Goal: Information Seeking & Learning: Learn about a topic

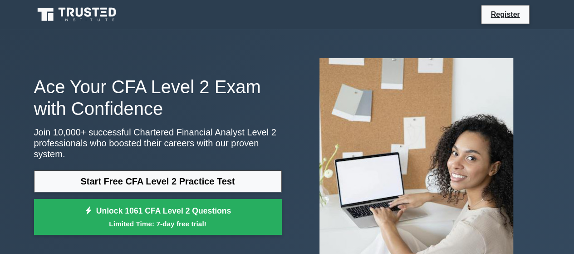
click at [231, 180] on link "Start Free CFA Level 2 Practice Test" at bounding box center [158, 181] width 248 height 22
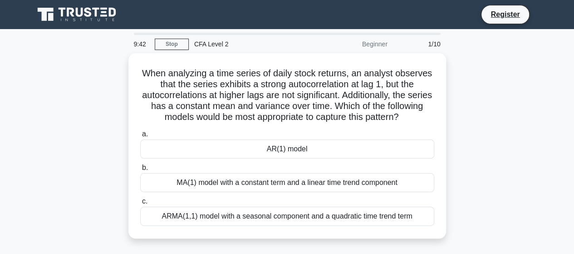
click at [381, 158] on div "AR(1) model" at bounding box center [287, 148] width 294 height 19
click at [140, 137] on input "a. AR(1) model" at bounding box center [140, 134] width 0 height 6
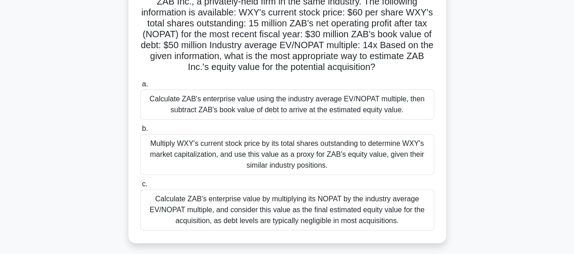
scroll to position [83, 0]
click at [409, 112] on div "Calculate ZAB's enterprise value using the industry average EV/NOPAT multiple, …" at bounding box center [287, 104] width 294 height 30
click at [140, 87] on input "a. Calculate ZAB's enterprise value using the industry average EV/NOPAT multipl…" at bounding box center [140, 84] width 0 height 6
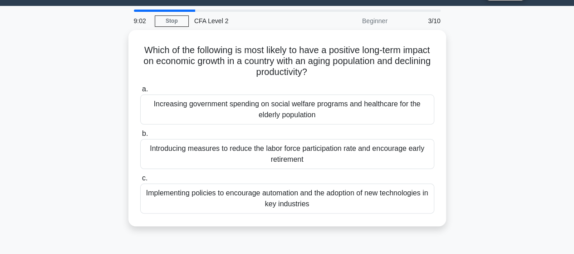
scroll to position [0, 0]
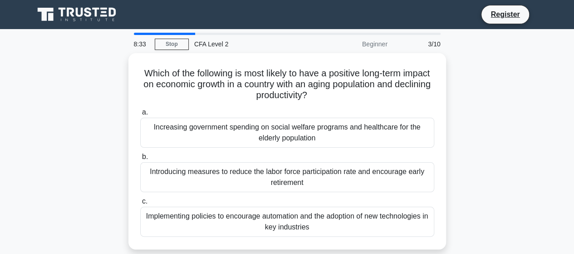
click at [388, 232] on div "Implementing policies to encourage automation and the adoption of new technolog…" at bounding box center [287, 221] width 294 height 30
click at [140, 204] on input "c. Implementing policies to encourage automation and the adoption of new techno…" at bounding box center [140, 201] width 0 height 6
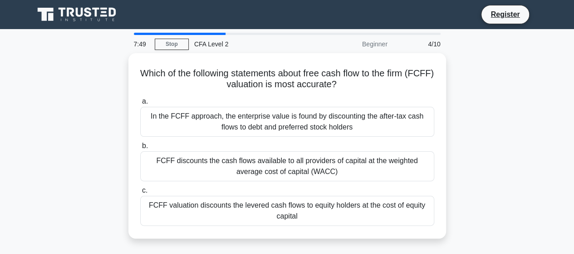
click at [368, 167] on div "FCFF discounts the cash flows available to all providers of capital at the weig…" at bounding box center [287, 166] width 294 height 30
click at [140, 149] on input "b. FCFF discounts the cash flows available to all providers of capital at the w…" at bounding box center [140, 146] width 0 height 6
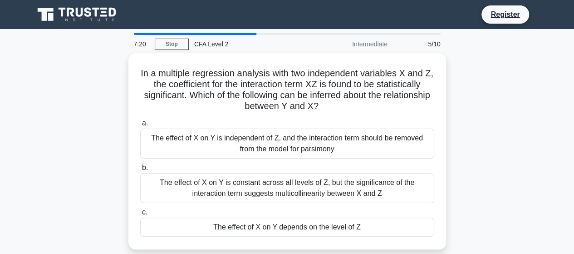
click at [343, 195] on div "The effect of X on Y is constant across all levels of Z, but the significance o…" at bounding box center [287, 188] width 294 height 30
click at [140, 171] on input "b. The effect of X on Y is constant across all levels of Z, but the significanc…" at bounding box center [140, 168] width 0 height 6
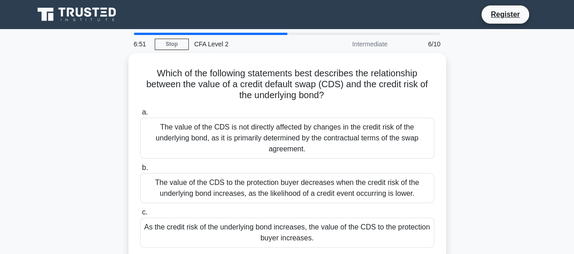
click at [407, 231] on div "As the credit risk of the underlying bond increases, the value of the CDS to th…" at bounding box center [287, 232] width 294 height 30
click at [140, 215] on input "c. As the credit risk of the underlying bond increases, the value of the CDS to…" at bounding box center [140, 212] width 0 height 6
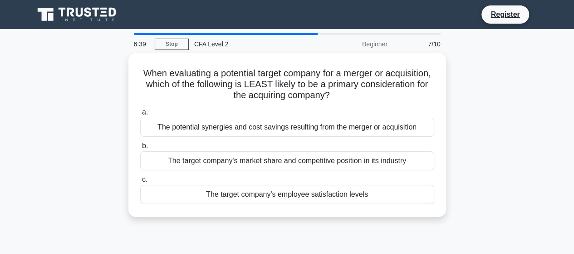
click at [393, 202] on div "The target company's employee satisfaction levels" at bounding box center [287, 194] width 294 height 19
click at [140, 182] on input "c. The target company's employee satisfaction levels" at bounding box center [140, 180] width 0 height 6
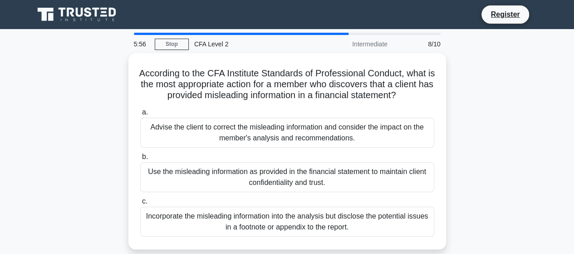
click at [391, 144] on div "Advise the client to correct the misleading information and consider the impact…" at bounding box center [287, 133] width 294 height 30
click at [140, 115] on input "a. Advise the client to correct the misleading information and consider the imp…" at bounding box center [140, 112] width 0 height 6
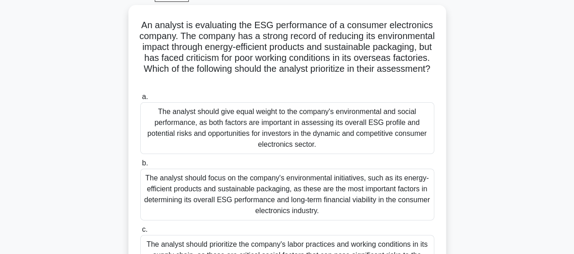
scroll to position [47, 0]
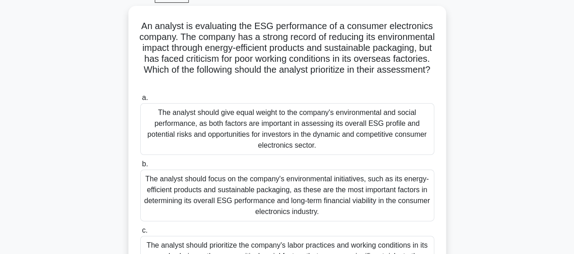
click at [149, 132] on div "The analyst should give equal weight to the company's environmental and social …" at bounding box center [287, 129] width 294 height 52
click at [140, 101] on input "a. The analyst should give equal weight to the company's environmental and soci…" at bounding box center [140, 98] width 0 height 6
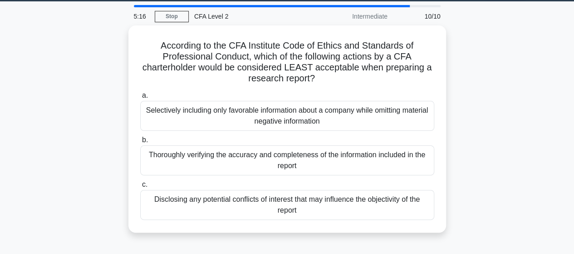
scroll to position [28, 0]
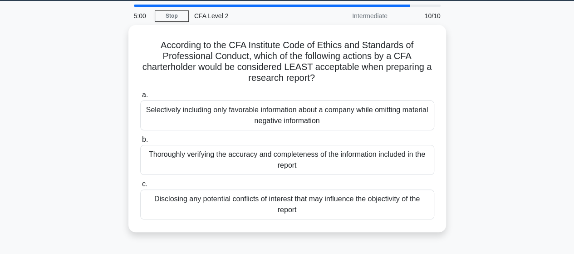
click at [270, 115] on div "Selectively including only favorable information about a company while omitting…" at bounding box center [287, 115] width 294 height 30
click at [140, 98] on input "a. Selectively including only favorable information about a company while omitt…" at bounding box center [140, 95] width 0 height 6
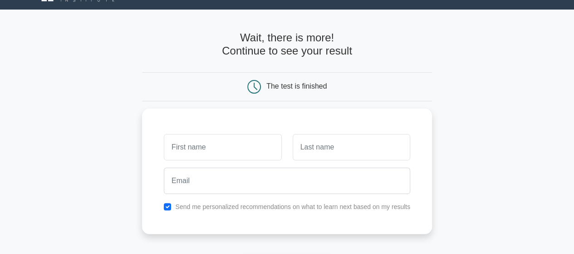
scroll to position [23, 0]
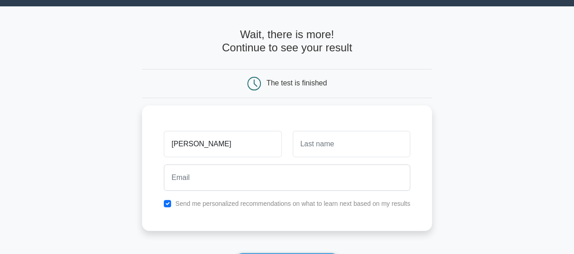
type input "Manjistha"
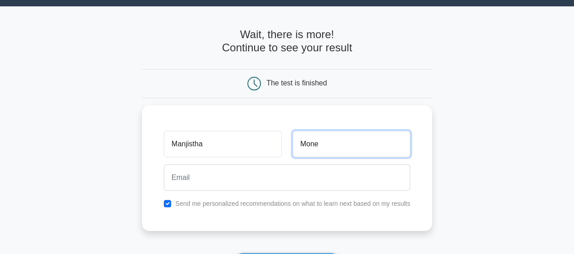
click at [372, 132] on input "Mone" at bounding box center [352, 144] width 118 height 26
type input "Monebhurrun"
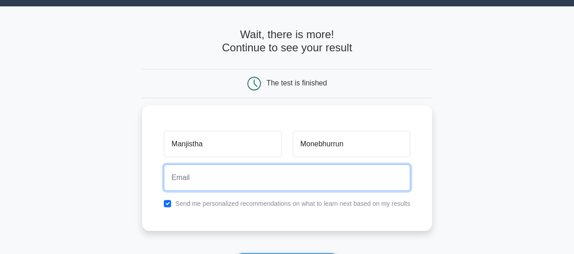
click at [298, 167] on input "email" at bounding box center [287, 177] width 246 height 26
type input "manjisthamonebhurrun@yahoo.com"
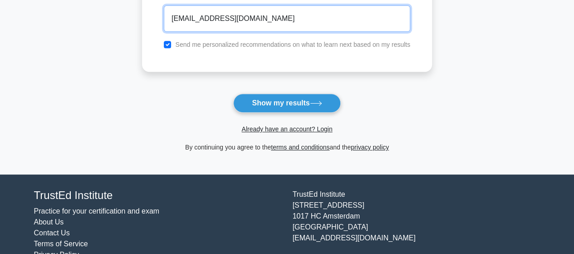
scroll to position [182, 0]
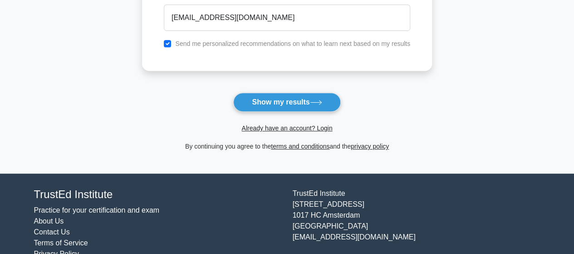
click at [314, 104] on button "Show my results" at bounding box center [286, 102] width 107 height 19
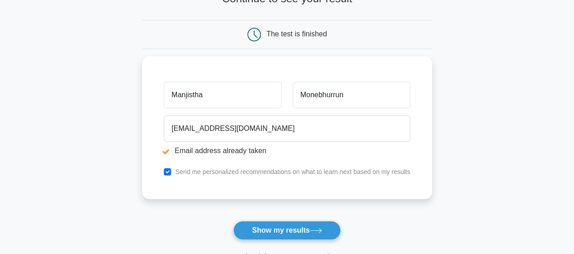
scroll to position [105, 0]
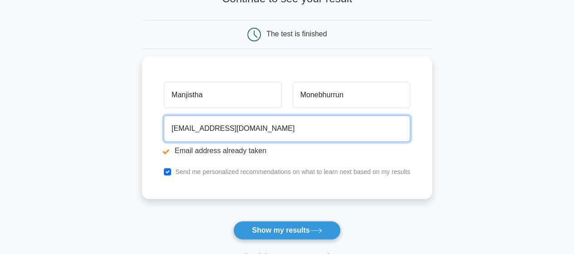
click at [319, 128] on input "[EMAIL_ADDRESS][DOMAIN_NAME]" at bounding box center [287, 128] width 246 height 26
type input "manjisthamonebhurrun@gmail.com"
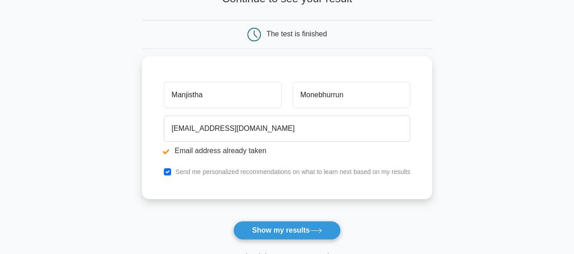
click at [309, 226] on button "Show my results" at bounding box center [286, 230] width 107 height 19
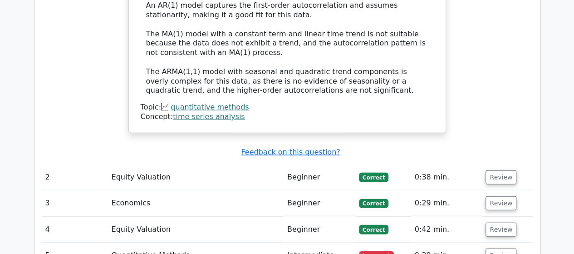
scroll to position [1049, 0]
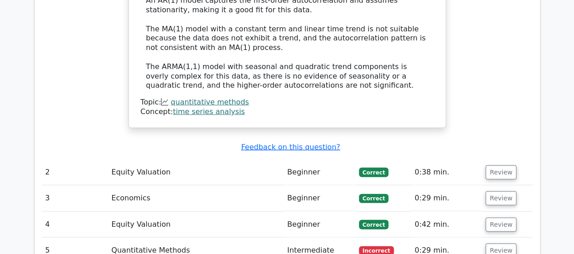
click at [505, 165] on button "Review" at bounding box center [500, 172] width 31 height 14
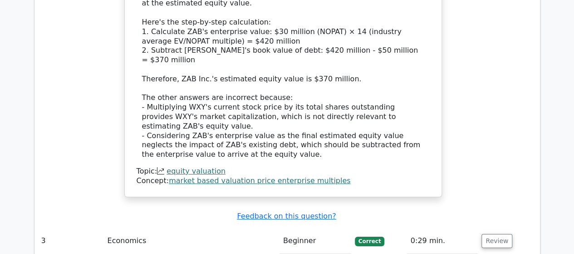
scroll to position [1573, 0]
click at [490, 233] on button "Review" at bounding box center [496, 240] width 31 height 14
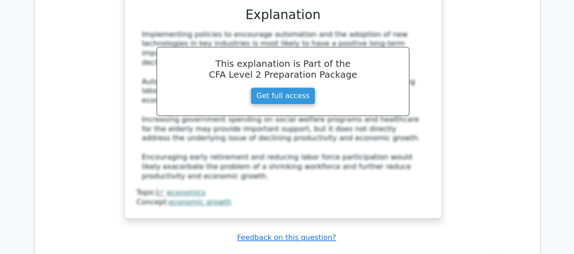
scroll to position [2002, 0]
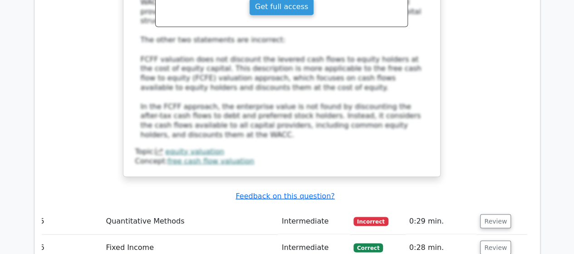
scroll to position [2524, 0]
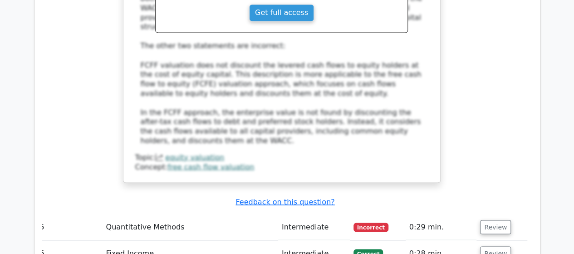
click at [486, 220] on button "Review" at bounding box center [495, 227] width 31 height 14
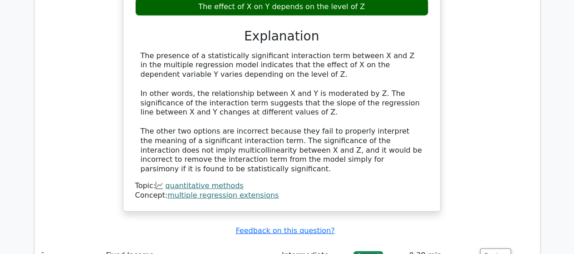
scroll to position [2920, 0]
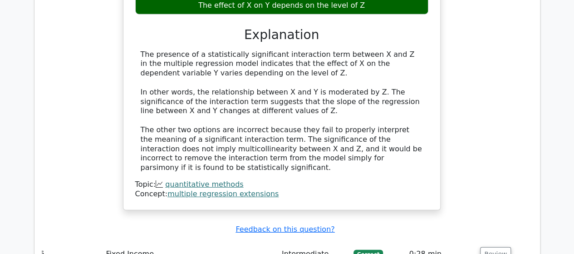
click at [490, 247] on button "Review" at bounding box center [495, 254] width 31 height 14
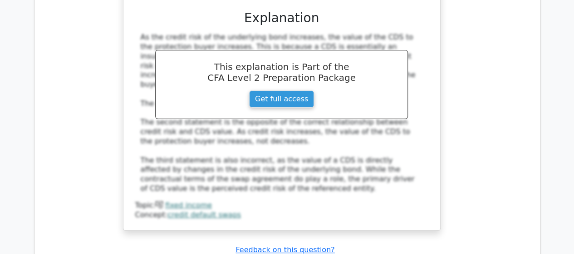
scroll to position [3379, 0]
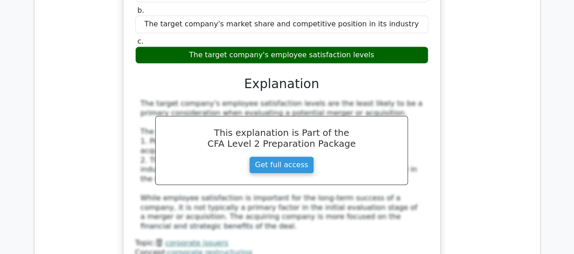
scroll to position [3754, 0]
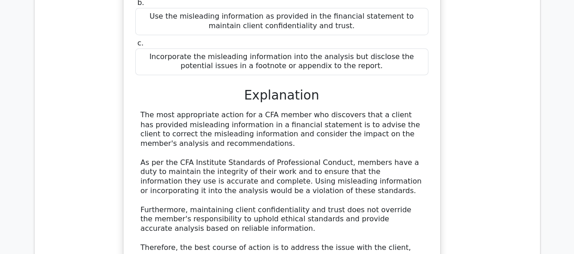
scroll to position [4185, 0]
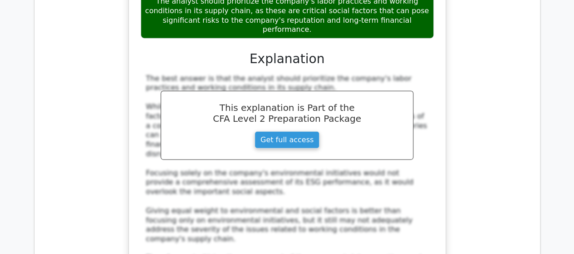
scroll to position [4789, 0]
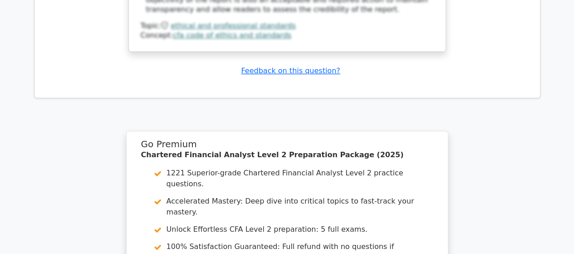
scroll to position [5452, 0]
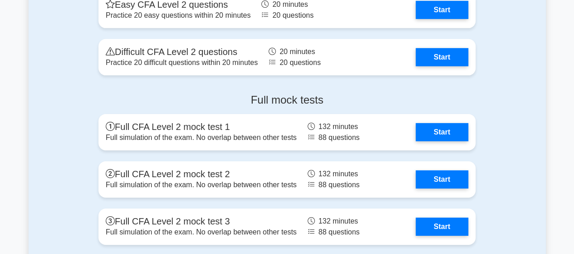
scroll to position [1407, 0]
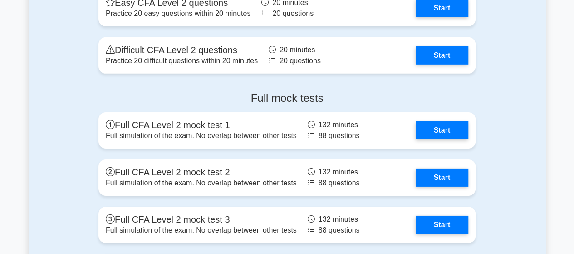
click at [445, 122] on link "Start" at bounding box center [442, 130] width 53 height 18
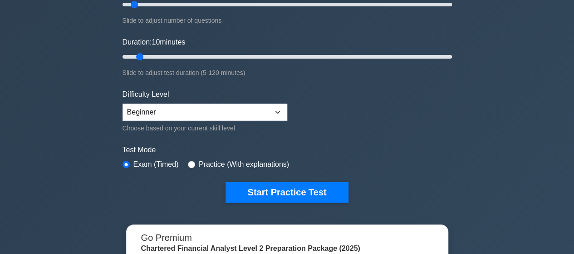
scroll to position [0, 0]
